Goal: Task Accomplishment & Management: Complete application form

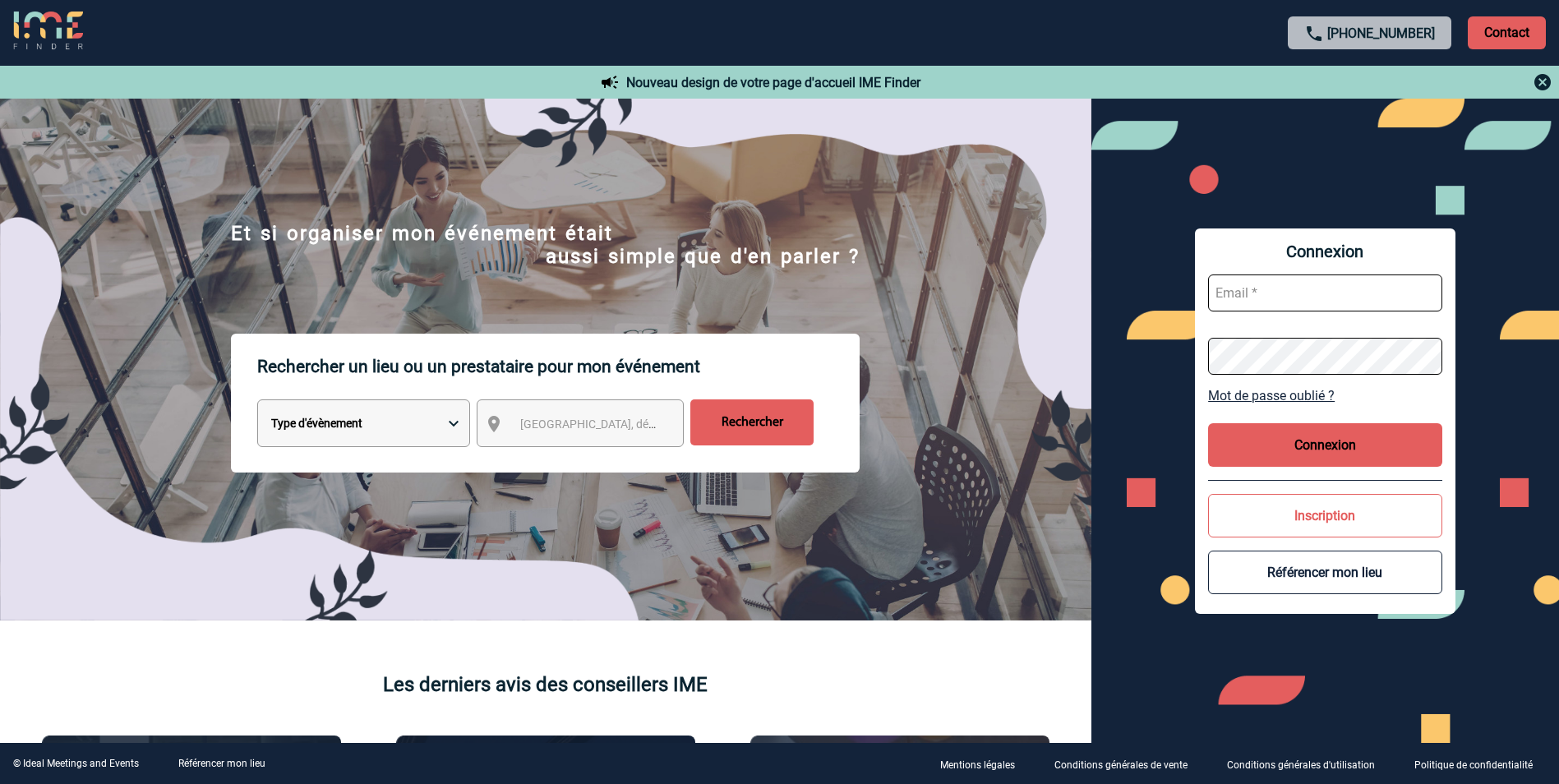
type input "[EMAIL_ADDRESS][DOMAIN_NAME]"
click at [1362, 451] on button "Connexion" at bounding box center [1325, 444] width 235 height 44
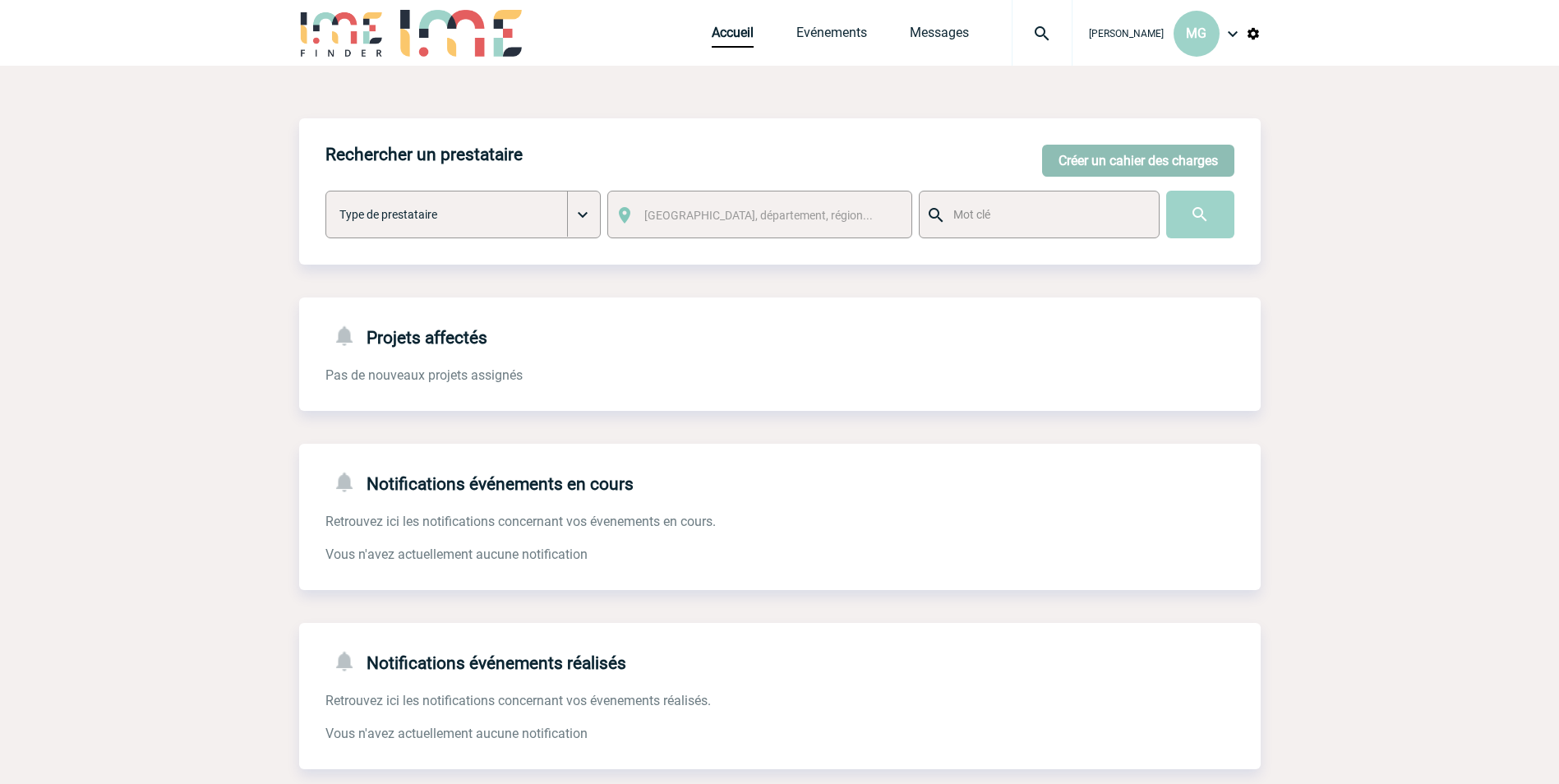
click at [1140, 170] on button "Créer un cahier des charges" at bounding box center [1138, 160] width 193 height 32
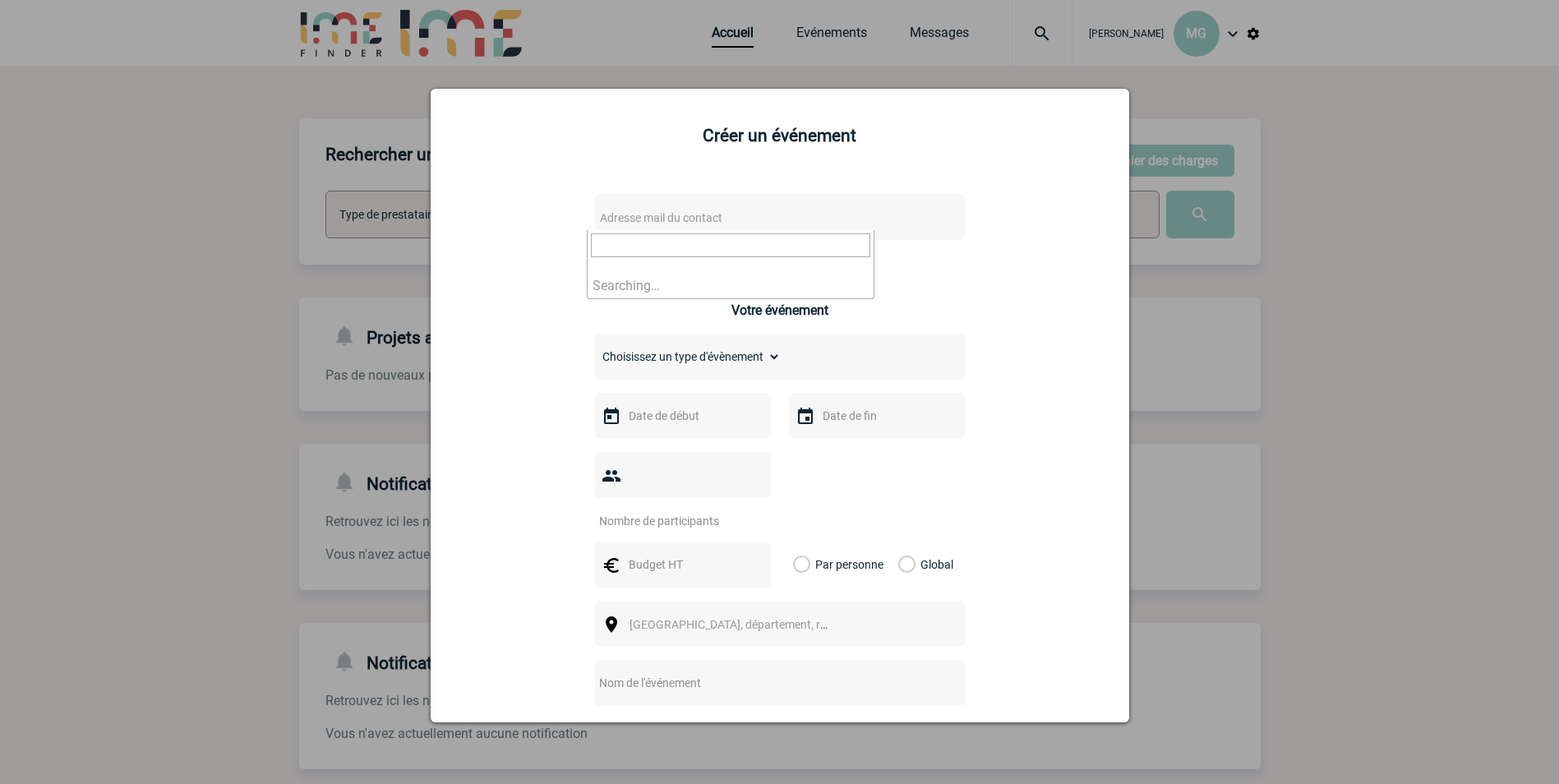
click at [659, 223] on span "Adresse mail du contact" at bounding box center [661, 217] width 123 height 13
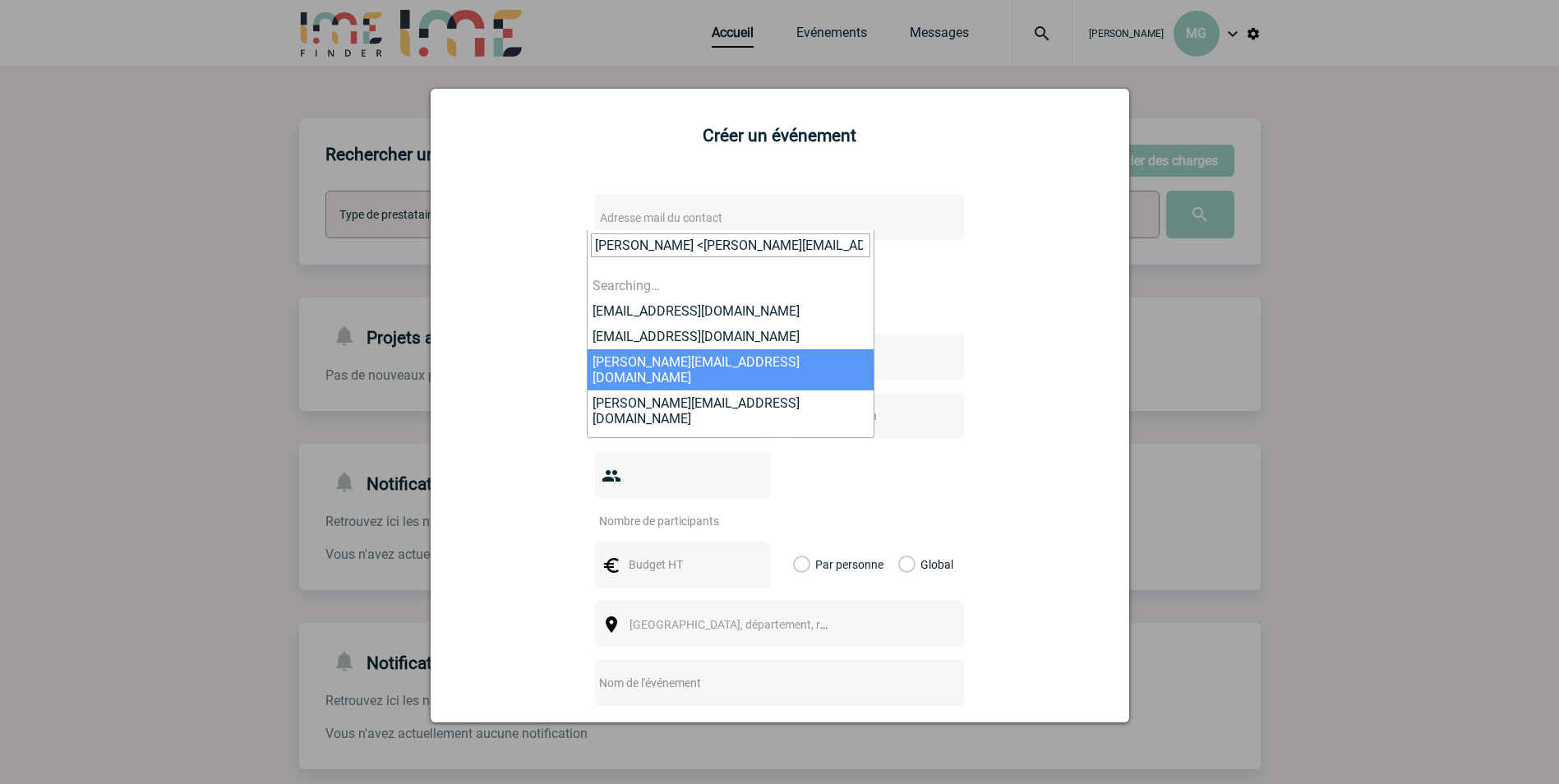
scroll to position [0, 7]
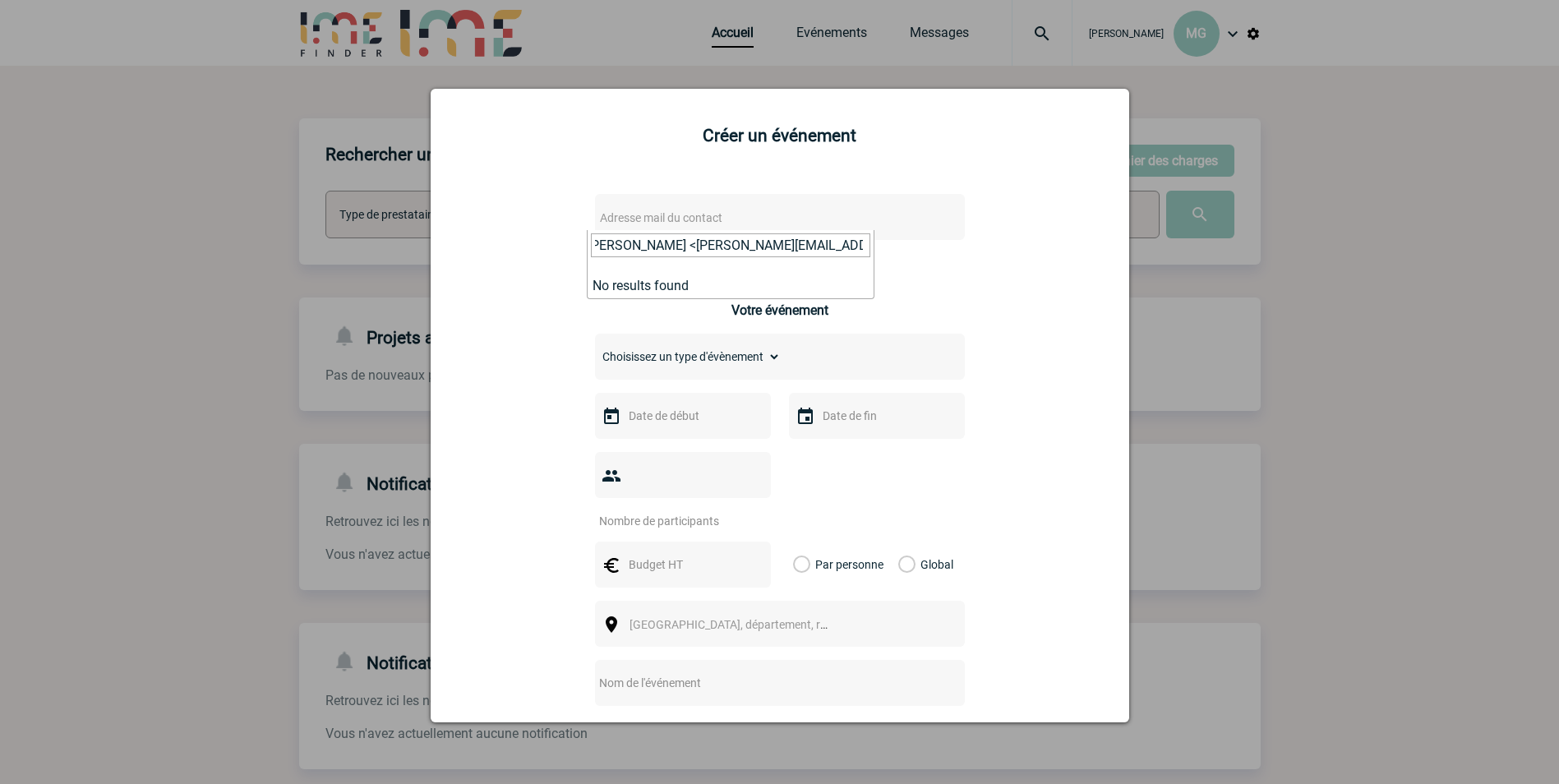
click at [682, 245] on input "[PERSON_NAME] <[PERSON_NAME][EMAIL_ADDRESS][DOMAIN_NAME]>" at bounding box center [730, 245] width 279 height 24
click at [790, 236] on input "[PERSON_NAME][EMAIL_ADDRESS][DOMAIN_NAME]>" at bounding box center [730, 245] width 279 height 24
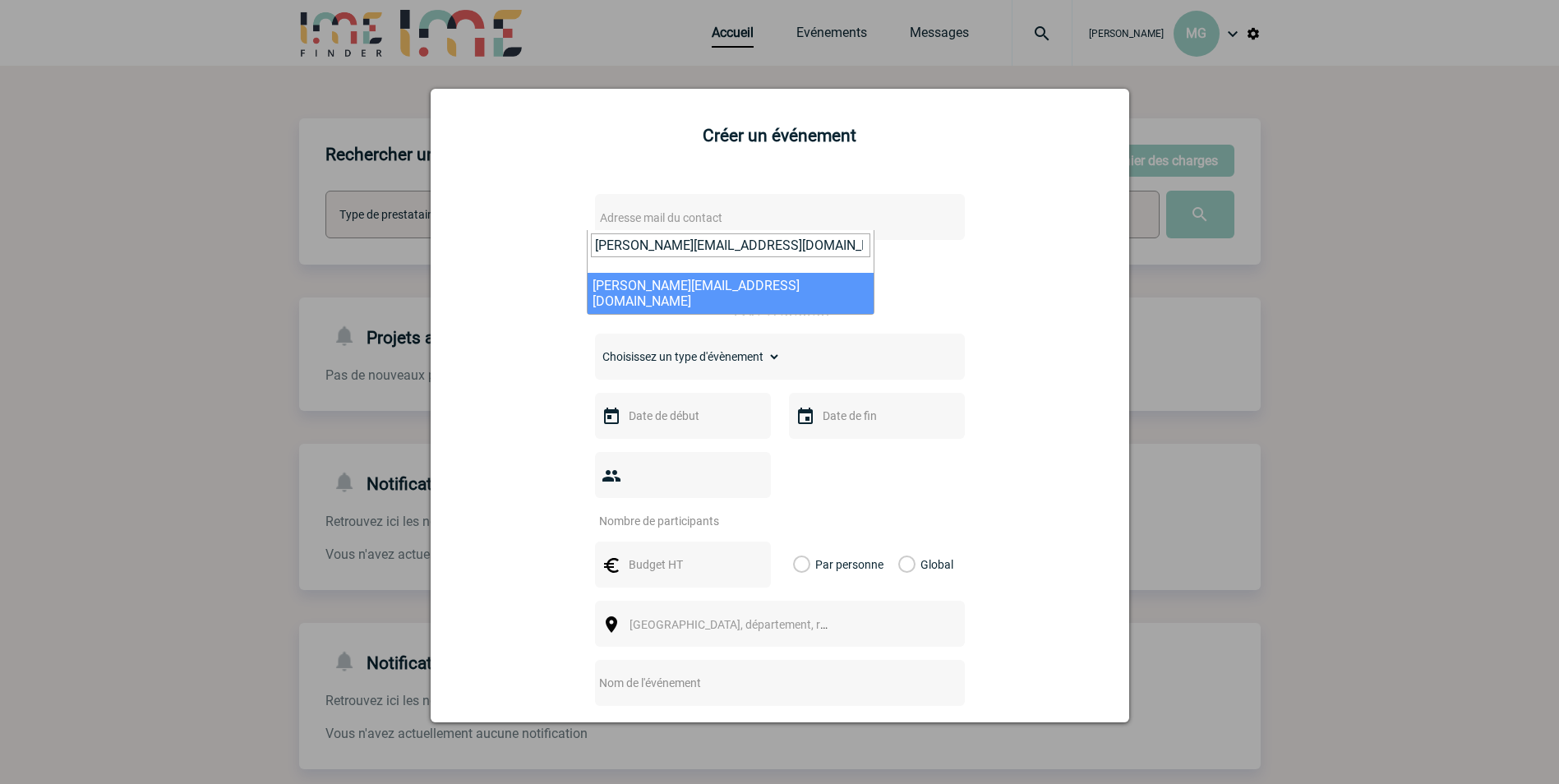
type input "[PERSON_NAME][EMAIL_ADDRESS][DOMAIN_NAME]"
select select "115979"
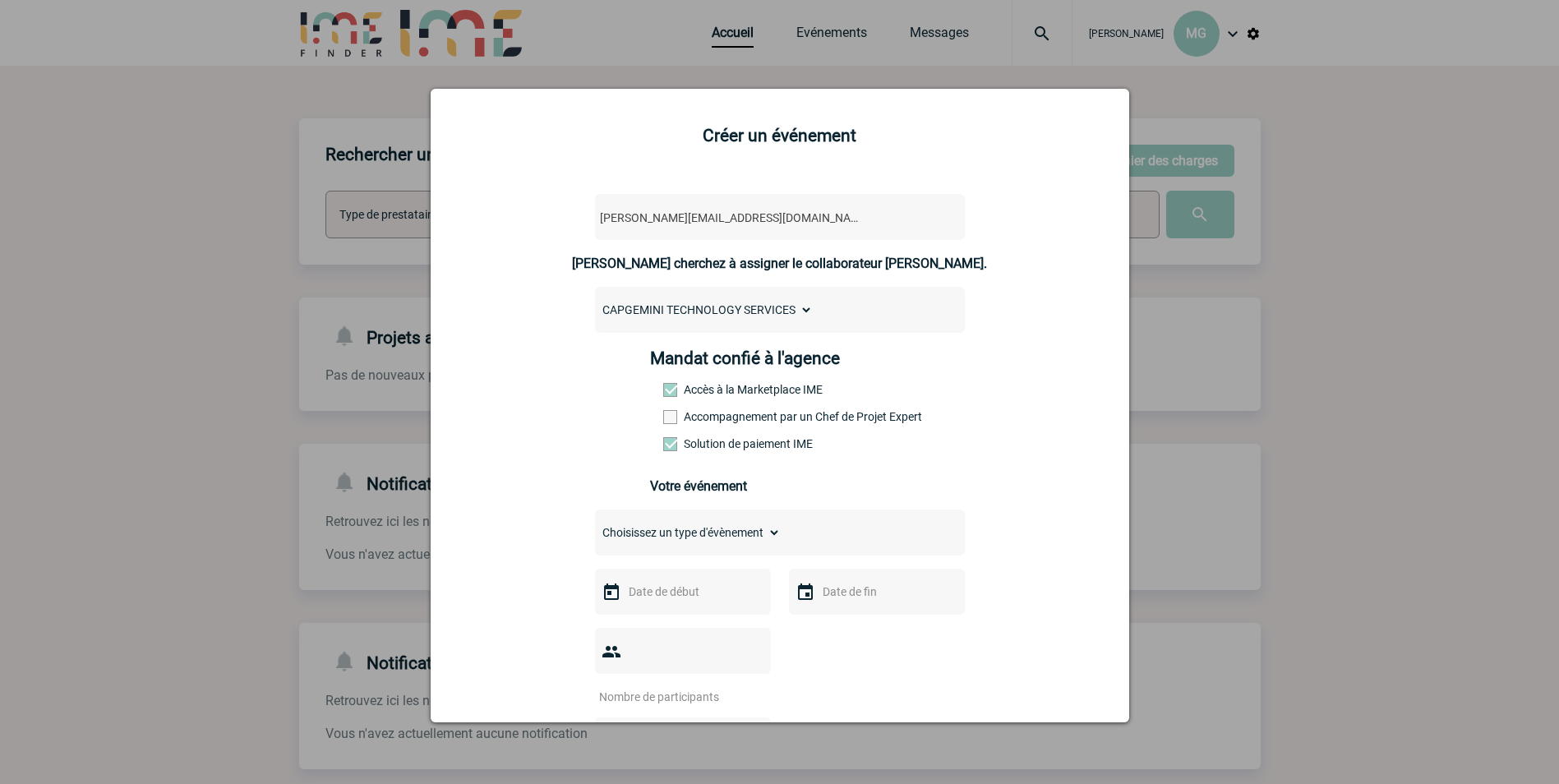
click at [664, 417] on span at bounding box center [671, 416] width 14 height 14
click at [0, 0] on input "Accompagnement par un Chef de Projet Expert" at bounding box center [0, 0] width 0 height 0
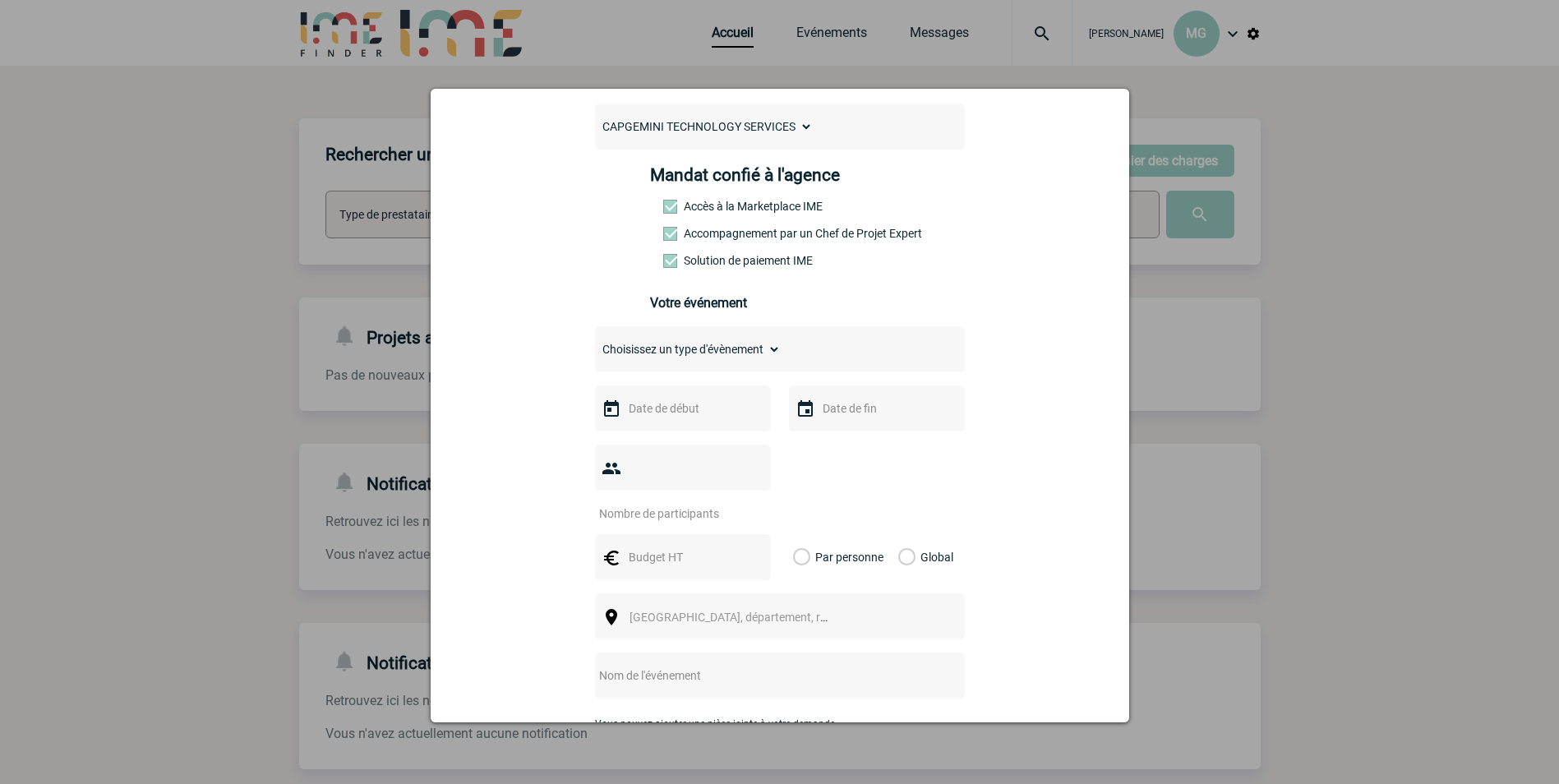
scroll to position [247, 0]
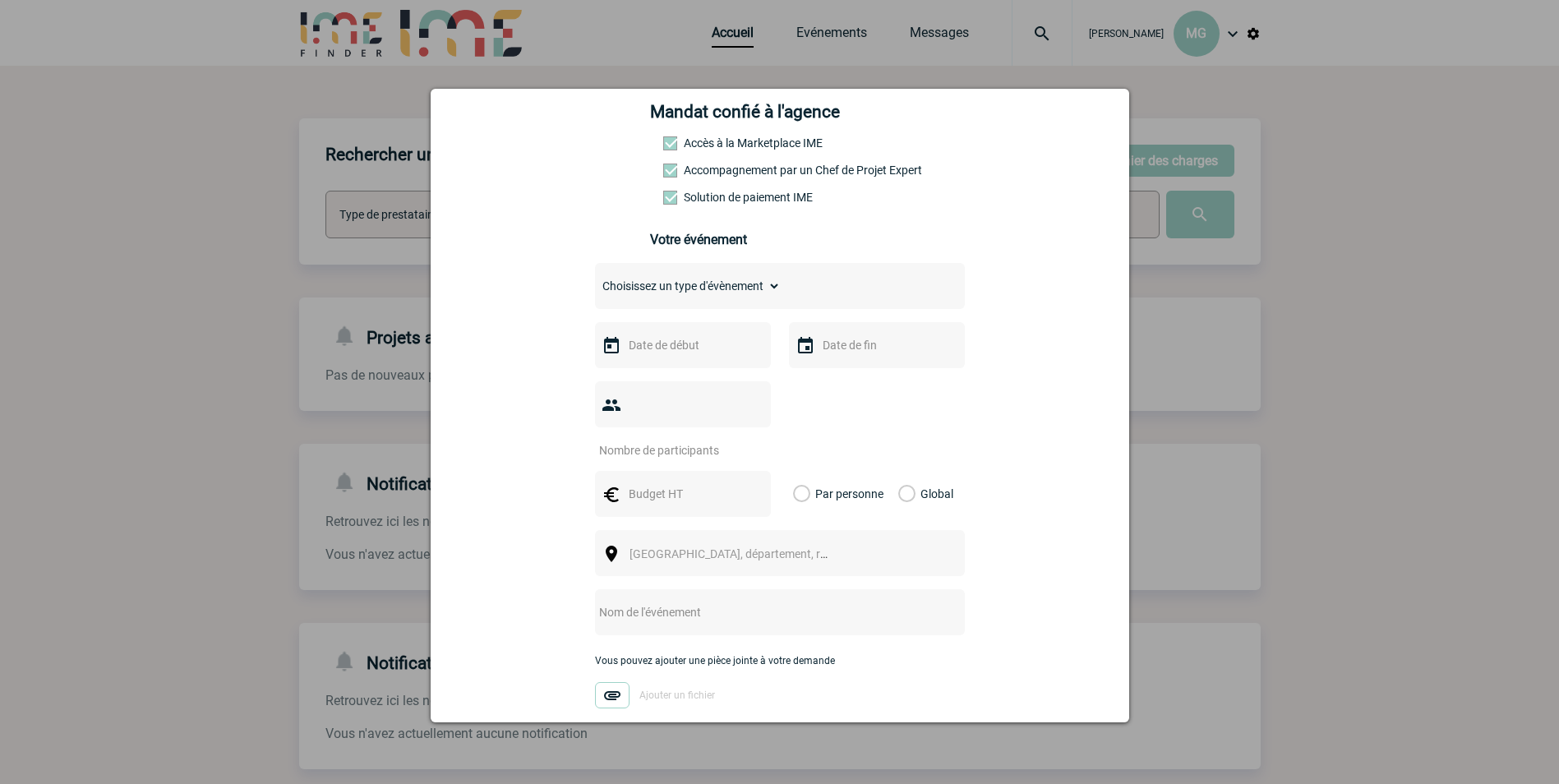
click at [712, 287] on select "Choisissez un type d'évènement Séminaire avec nuitée Séminaire sans nuitée Repa…" at bounding box center [688, 286] width 186 height 23
select select "3"
click at [595, 278] on select "Choisissez un type d'évènement Séminaire avec nuitée Séminaire sans nuitée Repa…" at bounding box center [688, 286] width 186 height 23
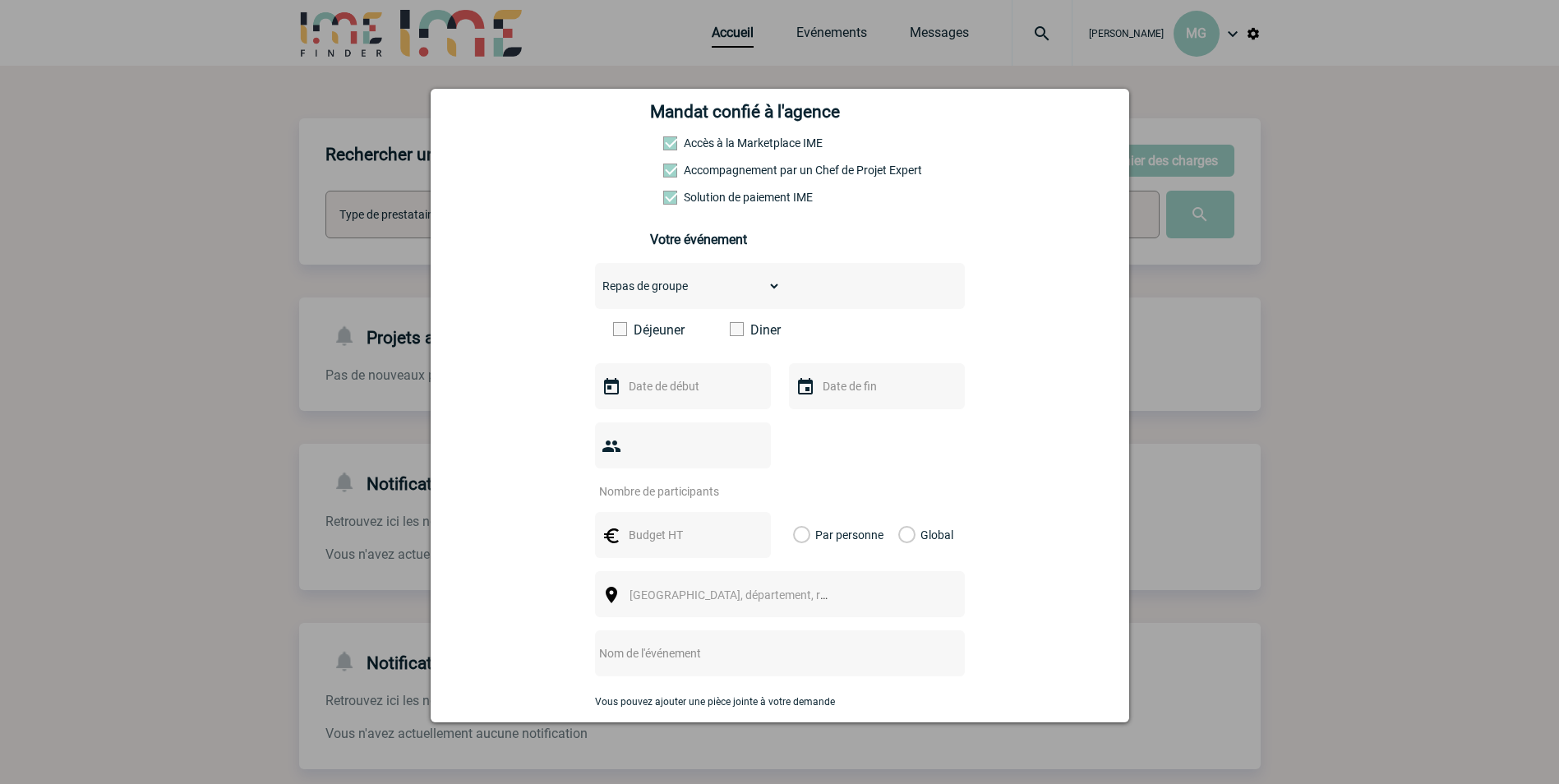
click at [741, 332] on label "Diner" at bounding box center [777, 330] width 95 height 16
click at [0, 0] on input "Diner" at bounding box center [0, 0] width 0 height 0
click at [665, 382] on input "text" at bounding box center [681, 386] width 114 height 21
click at [731, 512] on link "9" at bounding box center [733, 515] width 31 height 30
type input "[DATE]"
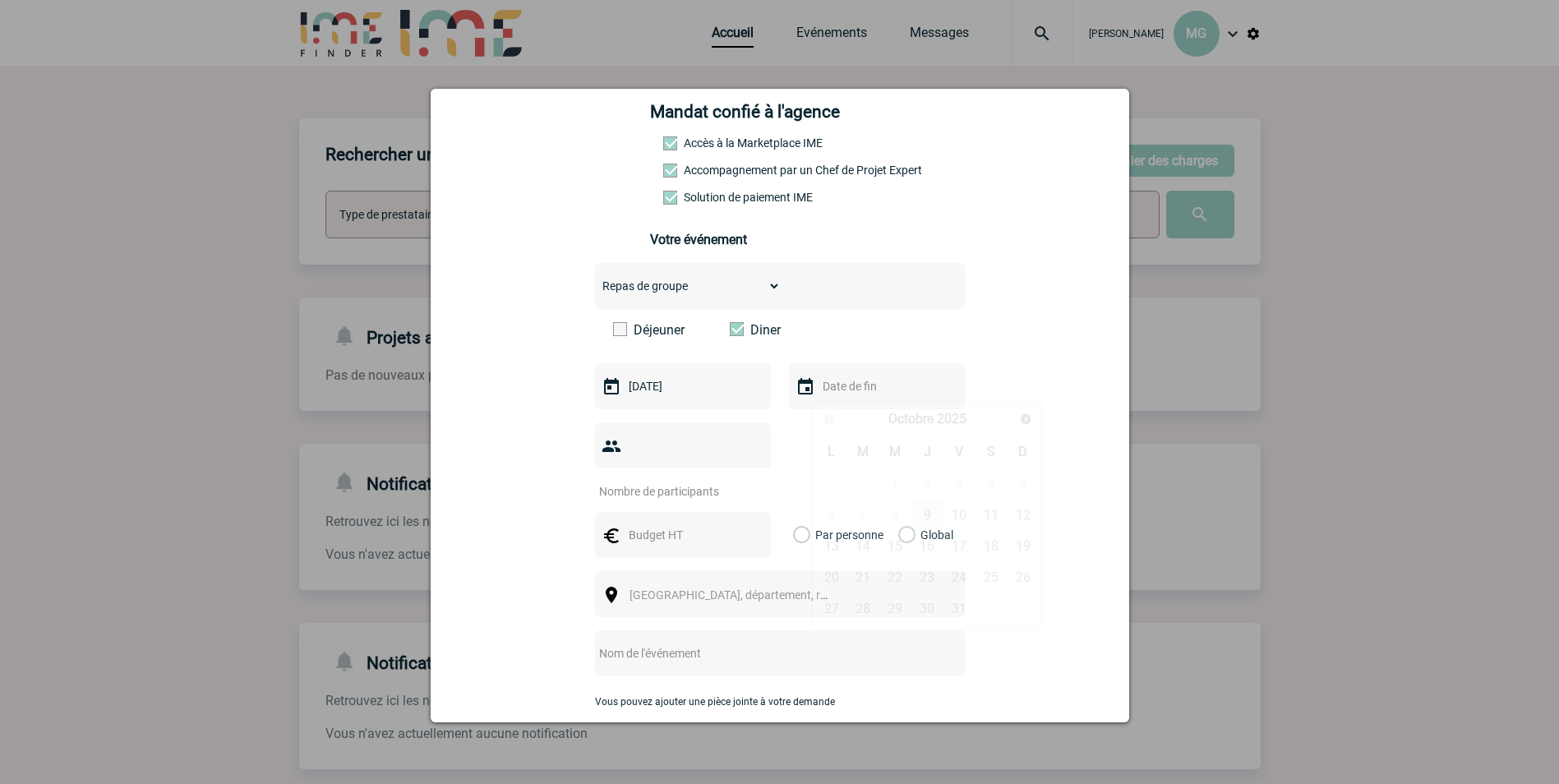
click at [833, 392] on input "text" at bounding box center [875, 386] width 114 height 21
click at [923, 508] on link "9" at bounding box center [927, 515] width 31 height 30
type input "[DATE]"
click at [664, 480] on input "number" at bounding box center [672, 491] width 154 height 21
type input "25"
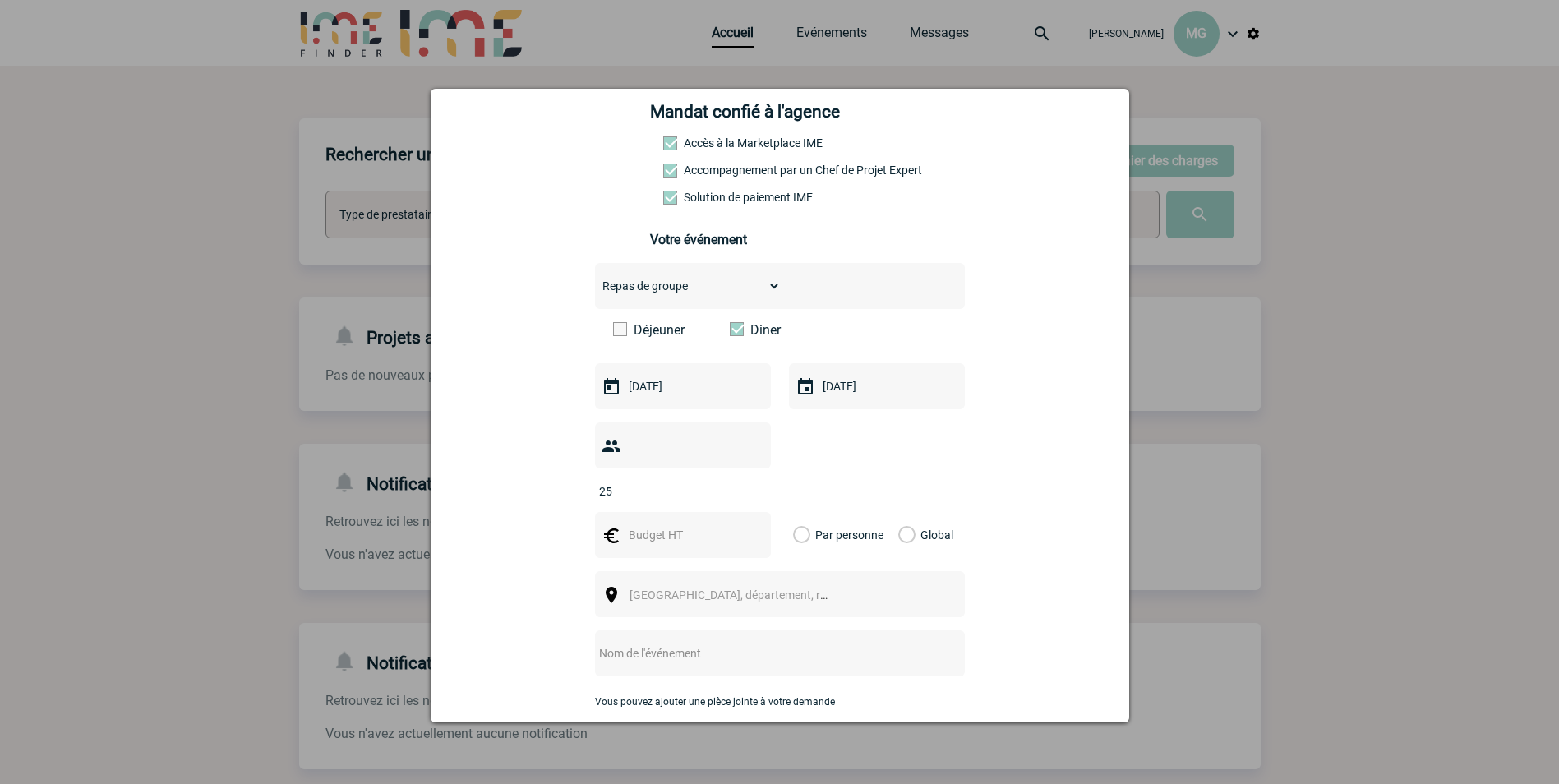
click at [690, 524] on input "text" at bounding box center [681, 535] width 114 height 21
type input "332.27"
click at [909, 512] on label "Global" at bounding box center [903, 535] width 11 height 46
click at [0, 0] on input "Global" at bounding box center [0, 0] width 0 height 0
click at [724, 588] on span "[GEOGRAPHIC_DATA], département, région..." at bounding box center [743, 594] width 228 height 13
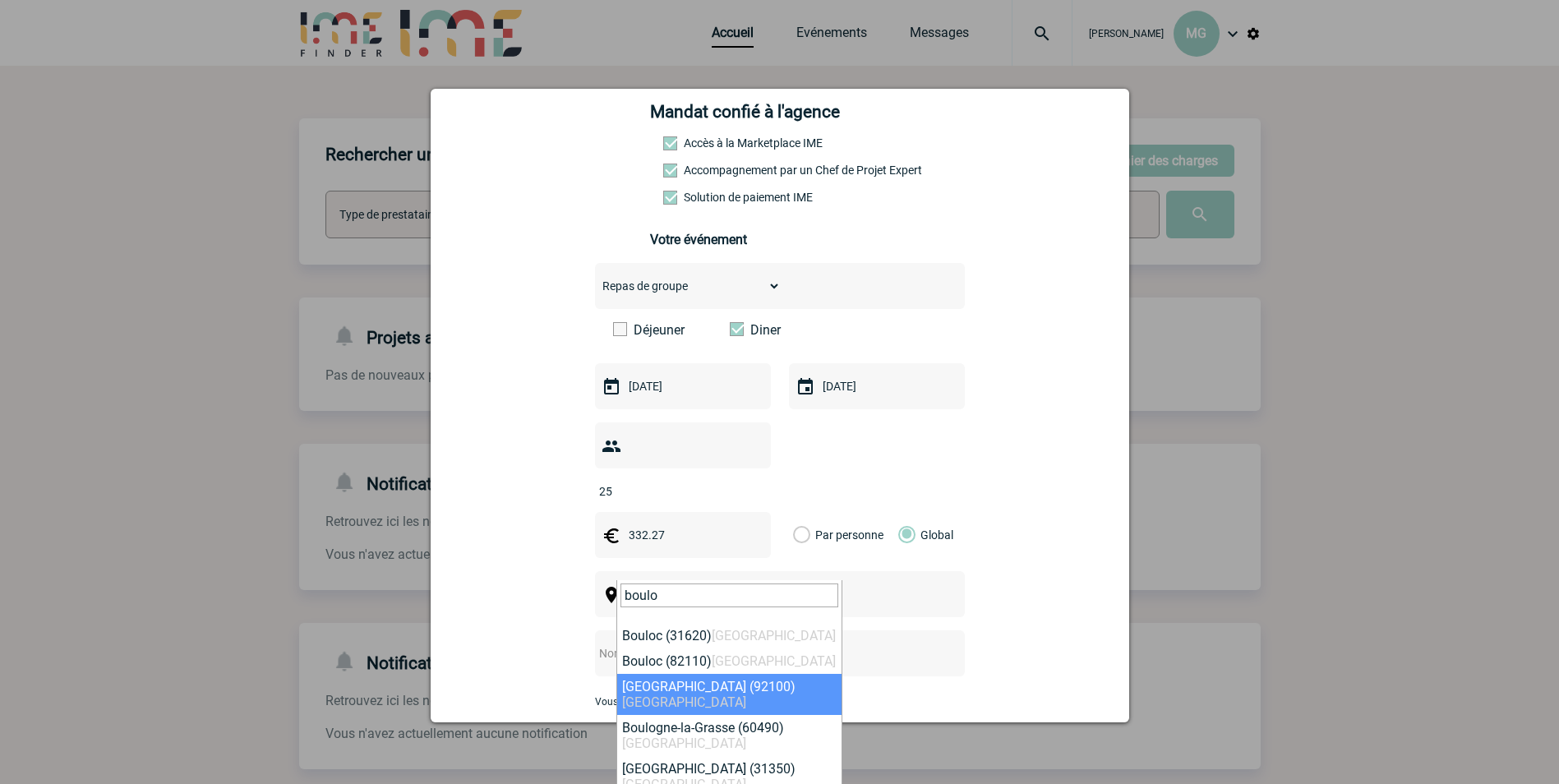
type input "boulo"
select select "30"
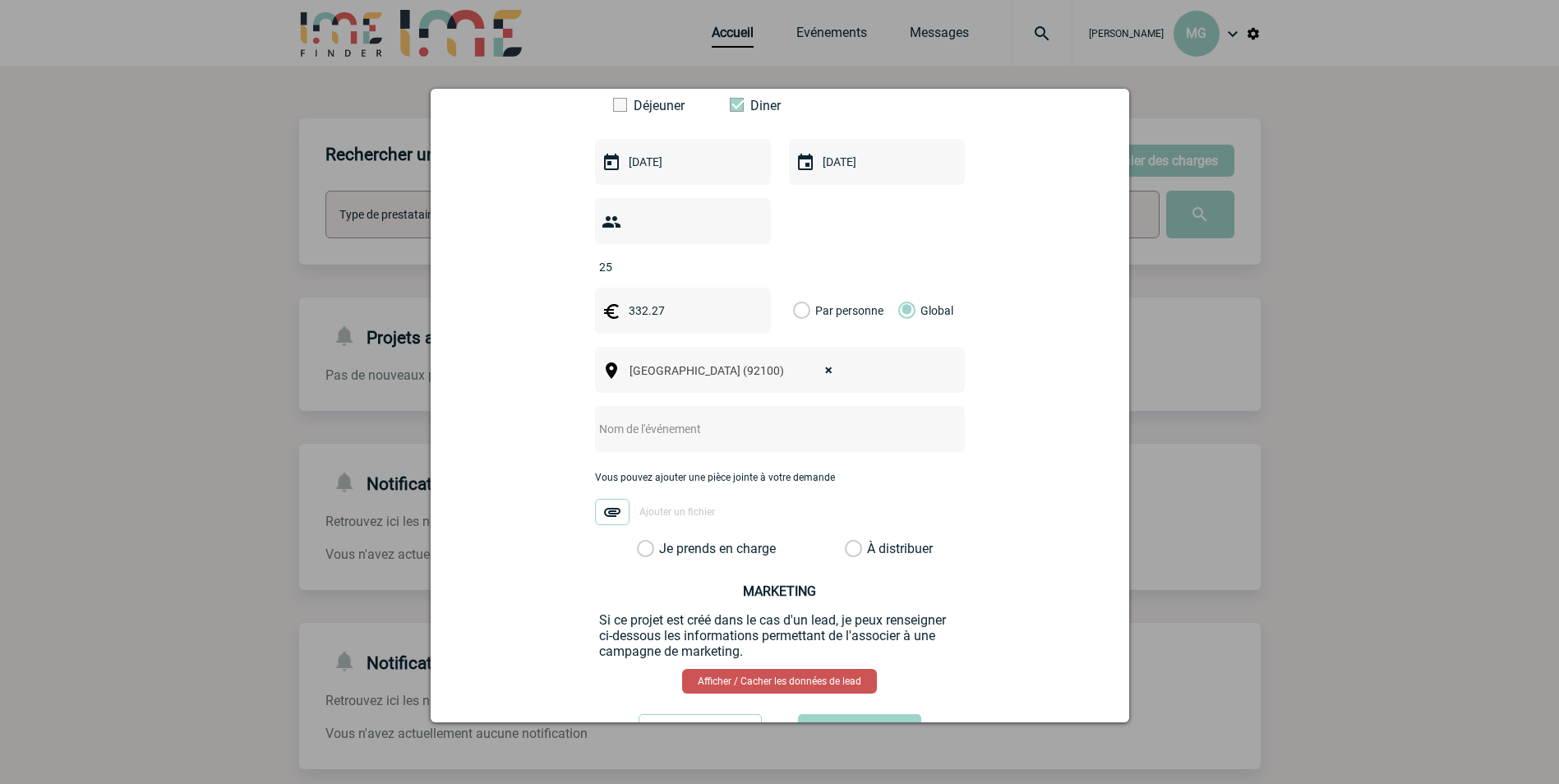
scroll to position [493, 0]
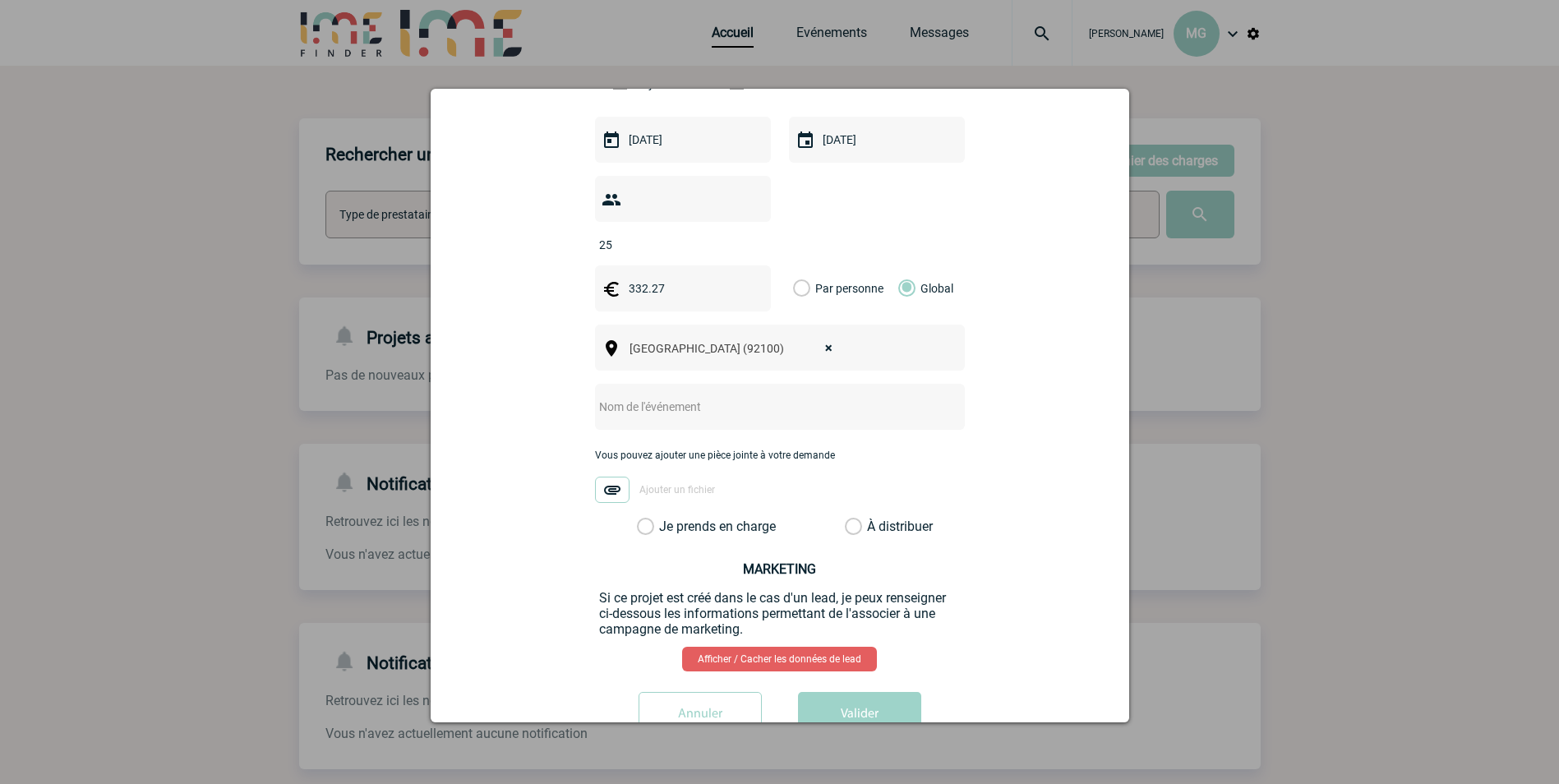
click at [648, 396] on input "text" at bounding box center [758, 406] width 327 height 21
click at [637, 392] on div "a" at bounding box center [780, 406] width 369 height 46
click at [641, 396] on input "a" at bounding box center [758, 406] width 327 height 21
type input "After Work"
click at [664, 518] on label "Je prends en charge" at bounding box center [650, 526] width 28 height 17
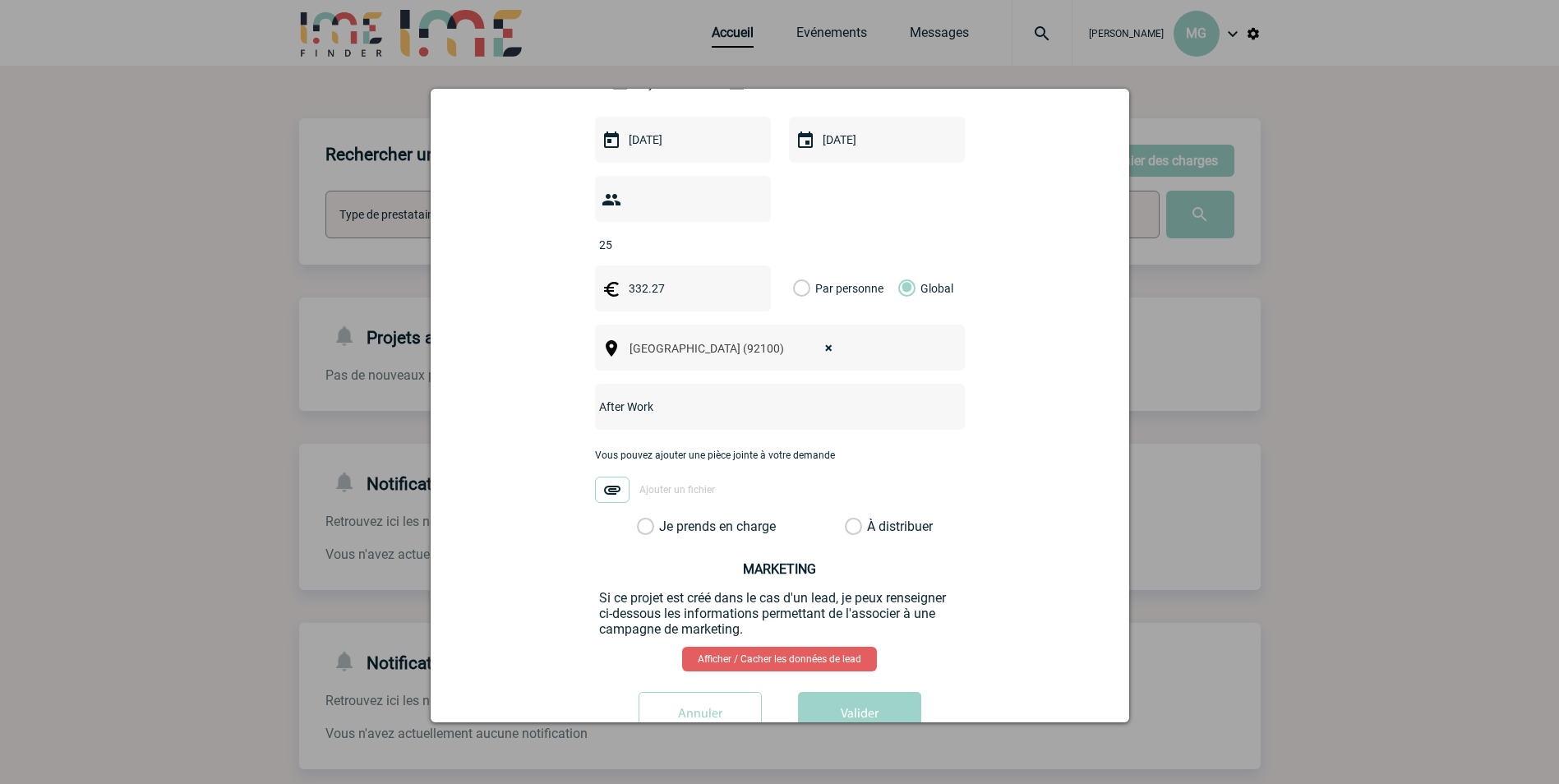
click at [0, 0] on input "Je prends en charge" at bounding box center [0, 0] width 0 height 0
click at [814, 691] on button "Valider" at bounding box center [859, 714] width 123 height 46
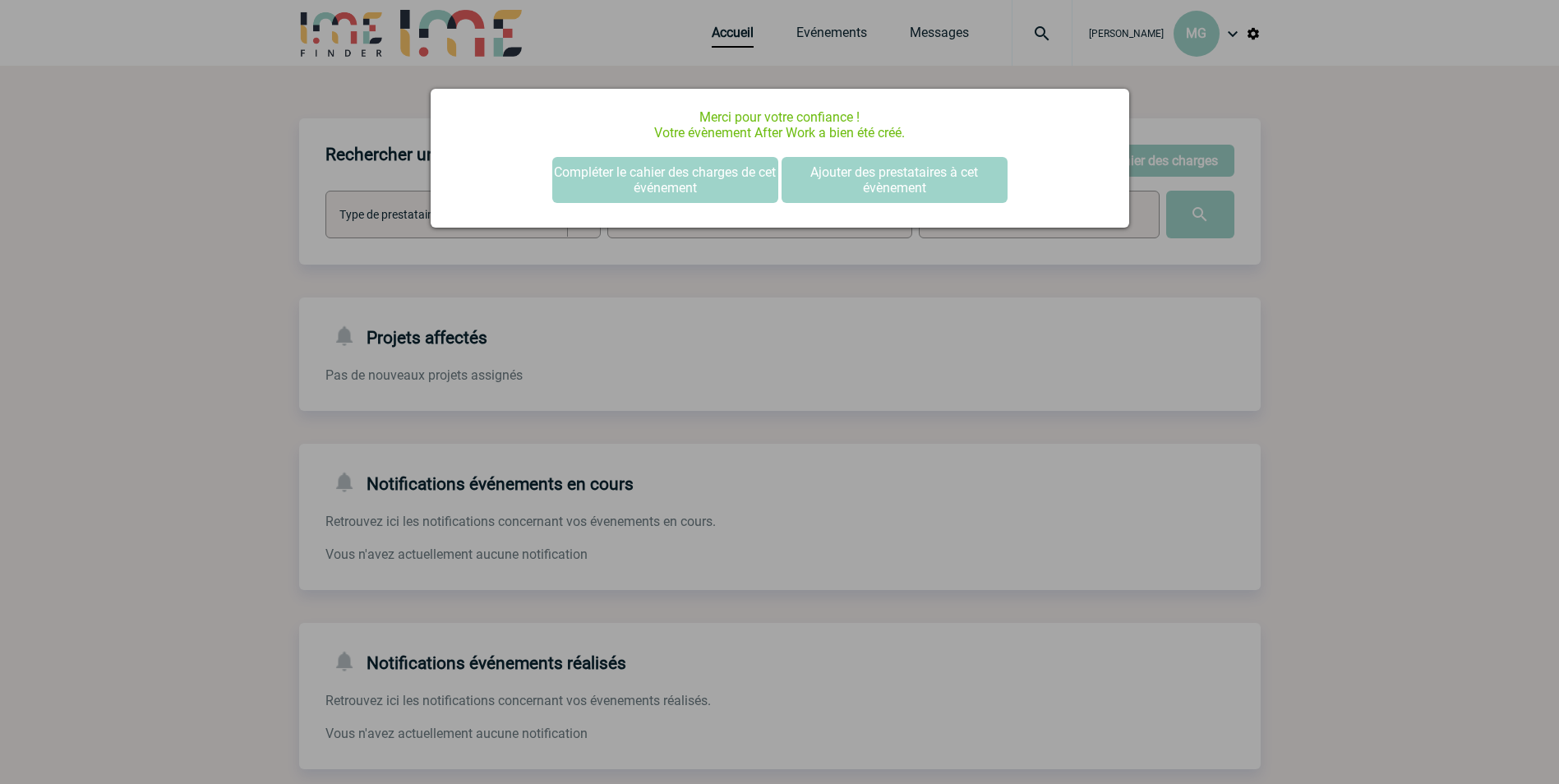
click at [702, 156] on div "Merci pour votre confiance ! Votre évènement After Work a bien été créé. Complé…" at bounding box center [780, 158] width 699 height 139
click at [701, 172] on button "Compléter le cahier des charges de cet événement" at bounding box center [665, 179] width 226 height 46
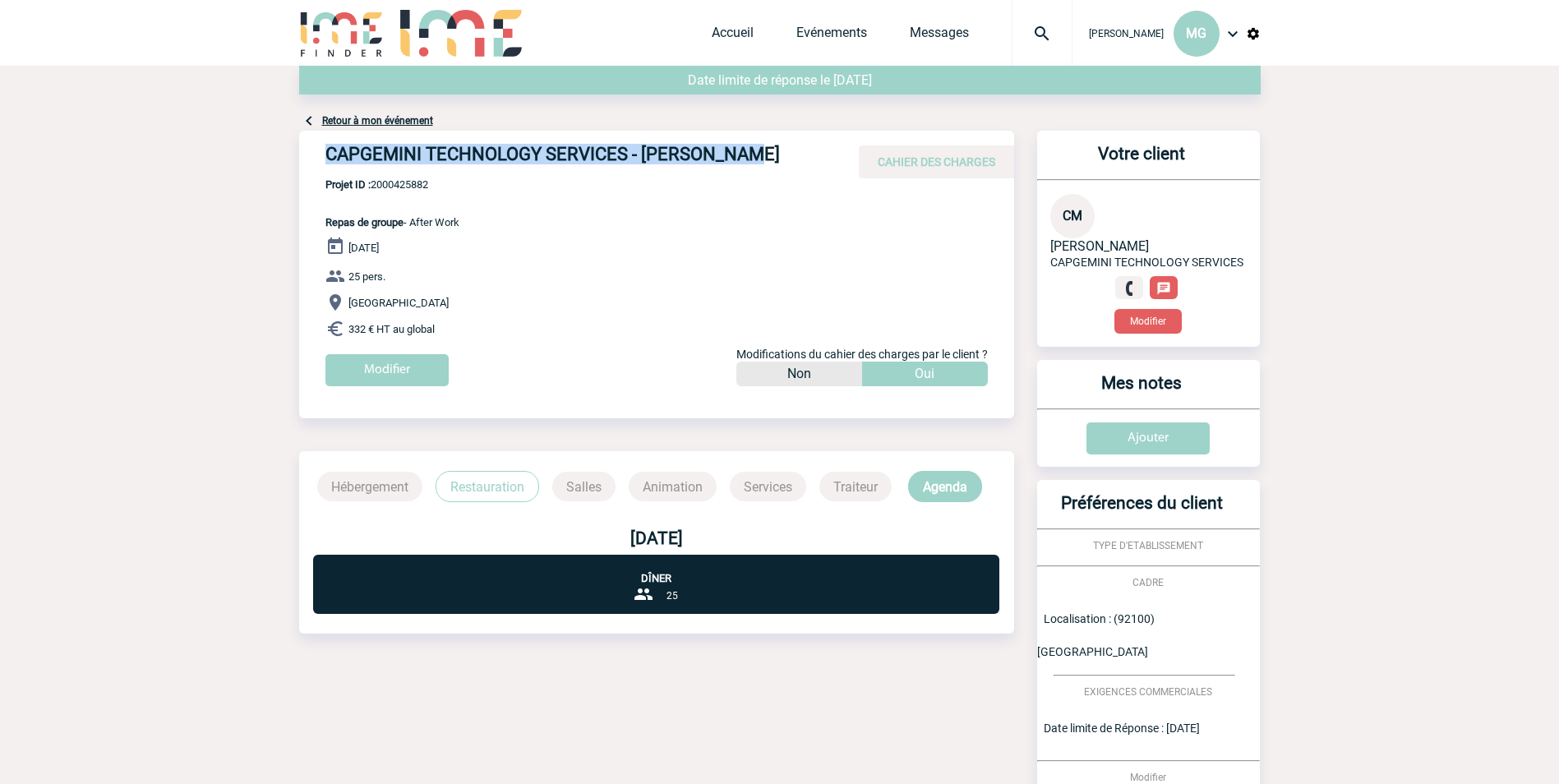
drag, startPoint x: 325, startPoint y: 154, endPoint x: 758, endPoint y: 160, distance: 433.0
click at [758, 160] on h4 "CAPGEMINI TECHNOLOGY SERVICES - [PERSON_NAME]" at bounding box center [572, 158] width 493 height 28
copy h4 "CAPGEMINI TECHNOLOGY SERVICES - [PERSON_NAME]"
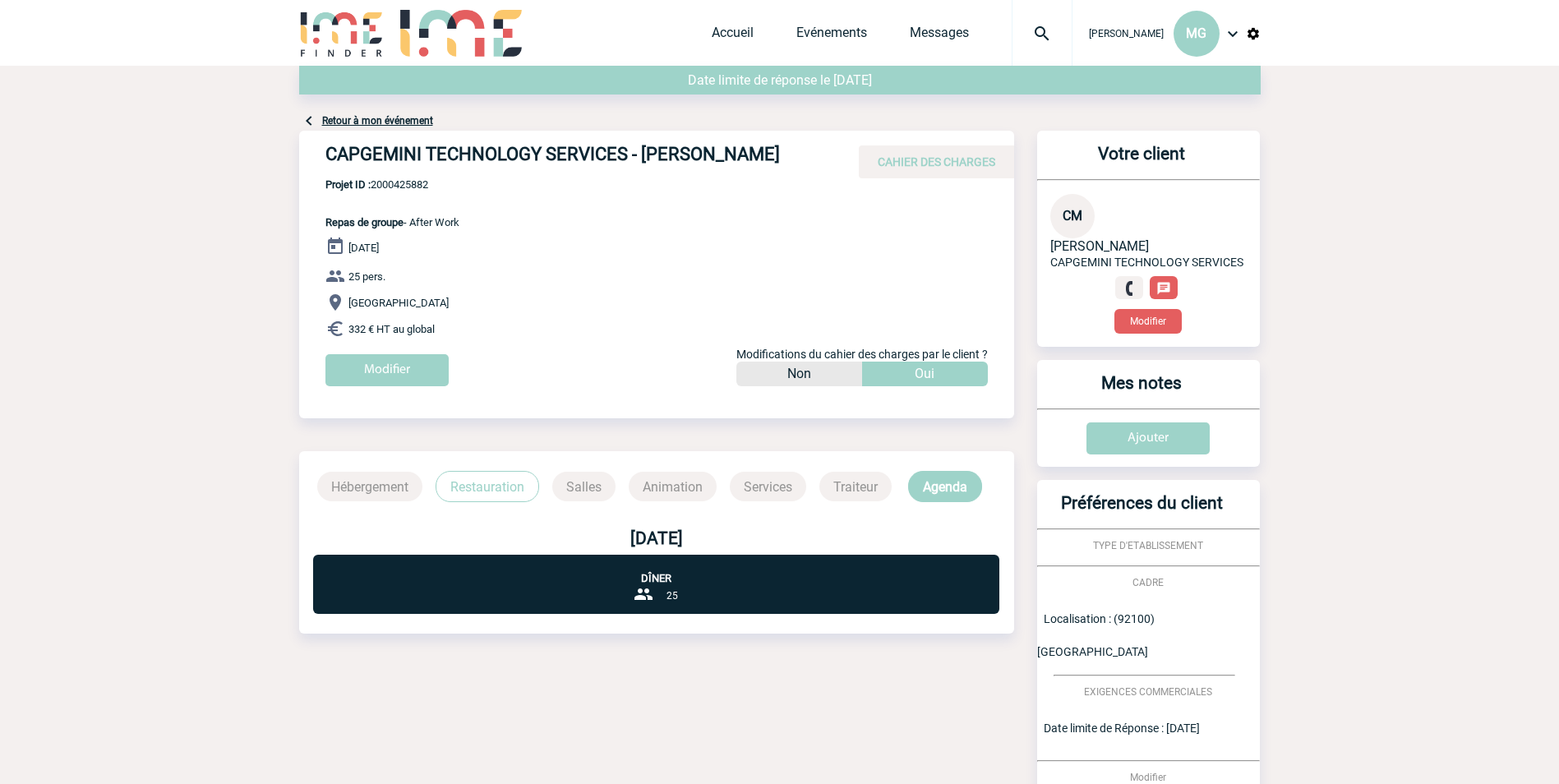
click at [649, 188] on div "CAPGEMINI TECHNOLOGY SERVICES - Chloé MASSE CAHIER DES CHARGES CAPGEMINI TECHNO…" at bounding box center [657, 264] width 715 height 268
click at [415, 187] on span "Projet ID : 2000425882" at bounding box center [392, 185] width 134 height 12
copy span "2000425882"
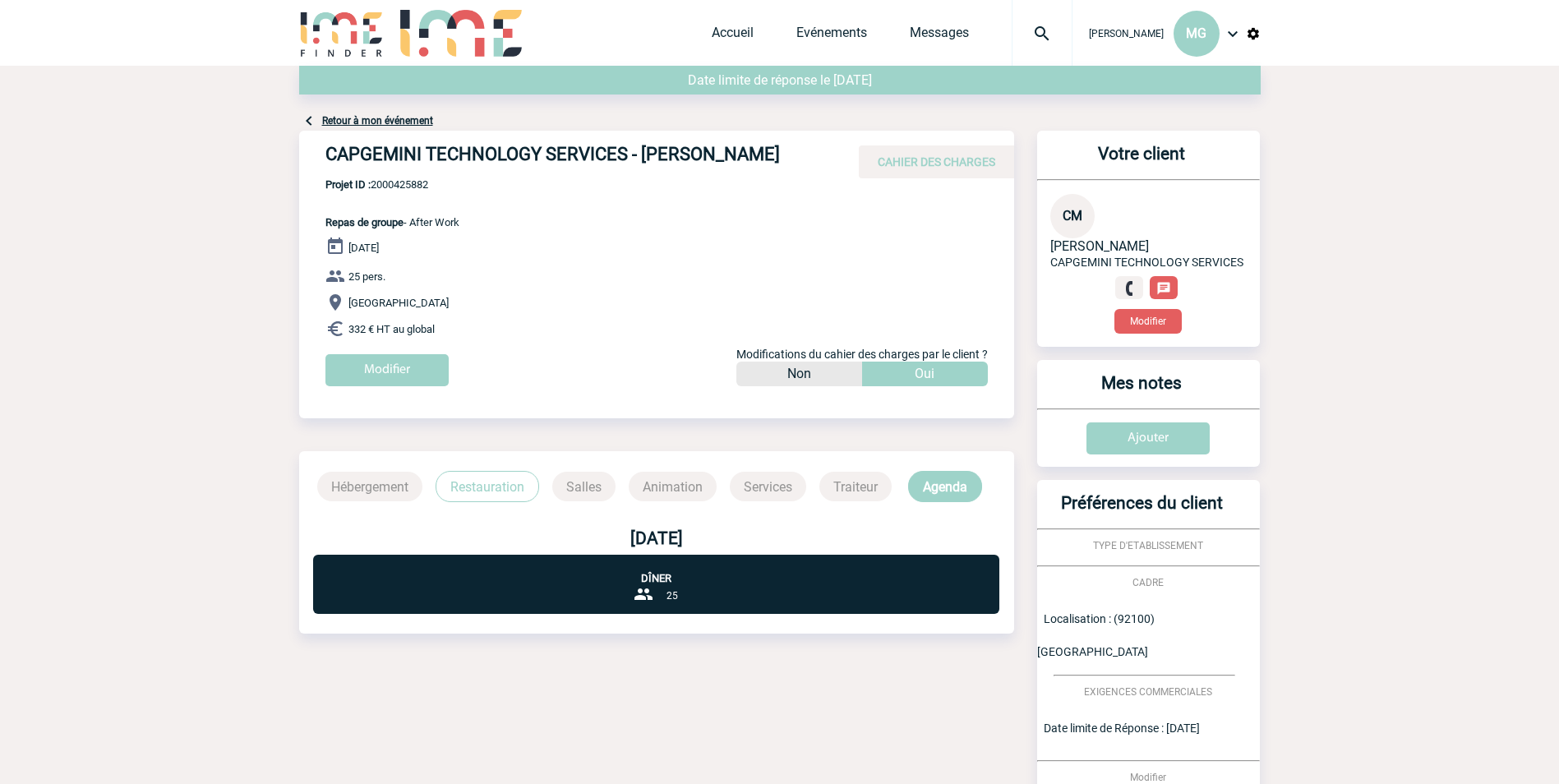
click at [358, 151] on h4 "CAPGEMINI TECHNOLOGY SERVICES - Chloé MASSE" at bounding box center [572, 158] width 493 height 28
click at [359, 151] on h4 "CAPGEMINI TECHNOLOGY SERVICES - Chloé MASSE" at bounding box center [572, 158] width 493 height 28
copy h4 "CAPGEMINI"
